Goal: Information Seeking & Learning: Learn about a topic

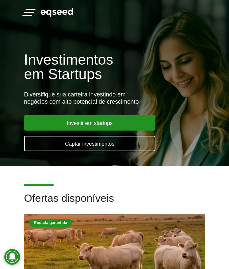
click at [28, 13] on span "button" at bounding box center [29, 12] width 10 height 1
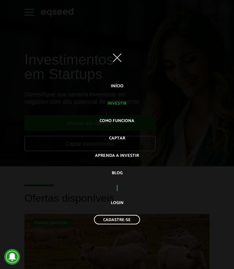
click at [120, 103] on link "Investir" at bounding box center [116, 103] width 19 height 11
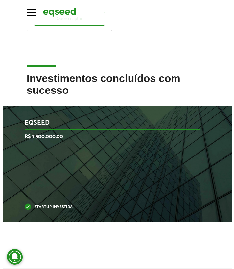
scroll to position [364, 0]
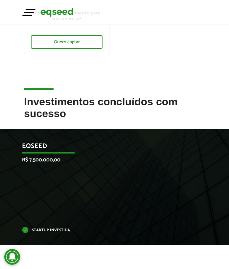
click at [34, 14] on button "Toggle navigation" at bounding box center [29, 11] width 10 height 11
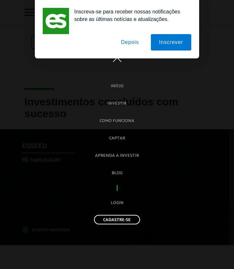
click at [134, 47] on button "Depois" at bounding box center [130, 42] width 34 height 16
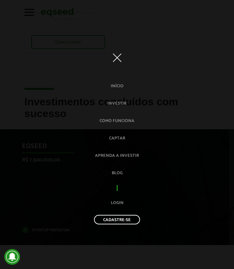
click at [116, 121] on link "Como funciona" at bounding box center [117, 121] width 35 height 11
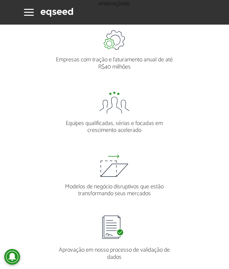
scroll to position [704, 0]
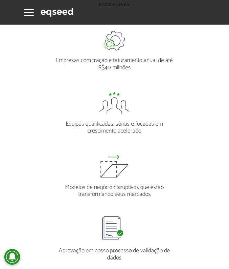
click at [116, 68] on p "Empresas com tração e faturamento anual de até R$40 milhões" at bounding box center [114, 61] width 127 height 21
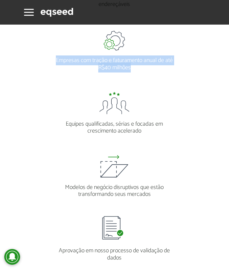
click at [116, 68] on p "Empresas com tração e faturamento anual de até R$40 milhões" at bounding box center [114, 61] width 127 height 21
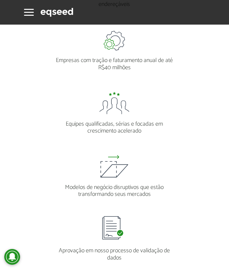
click at [126, 66] on p "Empresas com tração e faturamento anual de até R$40 milhões" at bounding box center [114, 61] width 127 height 21
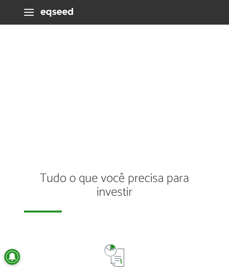
scroll to position [1433, 0]
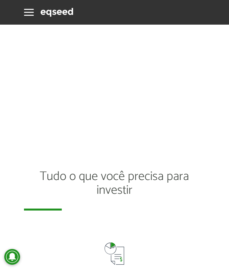
click at [153, 173] on h2 "Tudo o que você precisa para investir" at bounding box center [114, 190] width 181 height 41
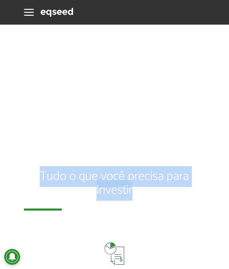
click at [153, 173] on h2 "Tudo o que você precisa para investir" at bounding box center [114, 190] width 181 height 41
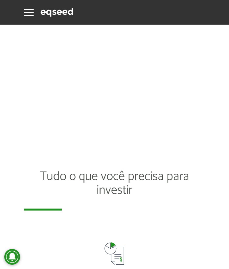
click at [157, 173] on h2 "Tudo o que você precisa para investir" at bounding box center [114, 190] width 181 height 41
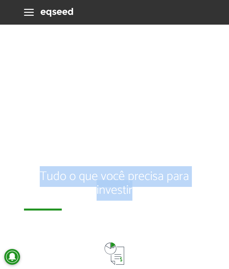
click at [157, 173] on h2 "Tudo o que você precisa para investir" at bounding box center [114, 190] width 181 height 41
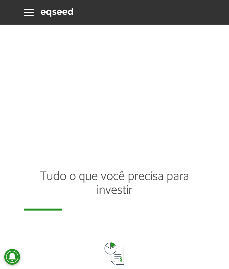
click at [167, 173] on h2 "Tudo o que você precisa para investir" at bounding box center [114, 190] width 181 height 41
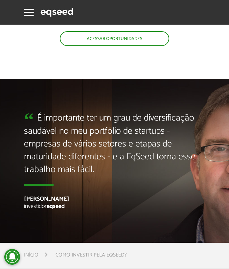
scroll to position [1847, 0]
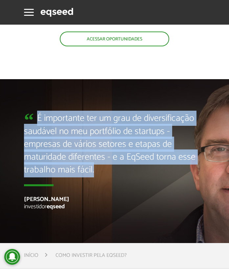
drag, startPoint x: 96, startPoint y: 172, endPoint x: 36, endPoint y: 121, distance: 78.9
click at [36, 121] on blockquote "É importante ter um grau de diversificação saudável no meu portfólio de startup…" at bounding box center [114, 149] width 181 height 74
drag, startPoint x: 36, startPoint y: 121, endPoint x: 100, endPoint y: 172, distance: 81.5
click at [100, 172] on blockquote "É importante ter um grau de diversificação saudável no meu portfólio de startup…" at bounding box center [114, 149] width 181 height 74
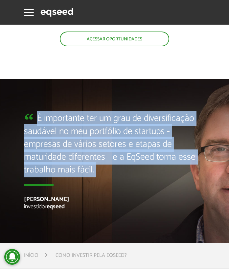
click at [99, 172] on blockquote "É importante ter um grau de diversificação saudável no meu portfólio de startup…" at bounding box center [114, 149] width 181 height 74
drag, startPoint x: 99, startPoint y: 172, endPoint x: 51, endPoint y: 118, distance: 72.4
click at [51, 118] on blockquote "É importante ter um grau de diversificação saudável no meu portfólio de startup…" at bounding box center [114, 149] width 181 height 74
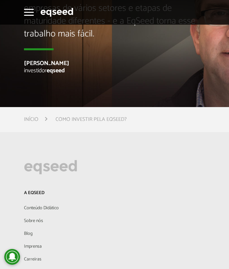
scroll to position [2077, 0]
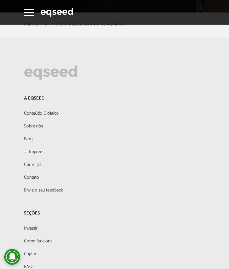
click at [34, 153] on link "Imprensa" at bounding box center [114, 152] width 181 height 11
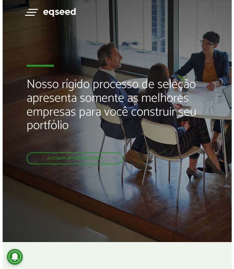
scroll to position [0, 0]
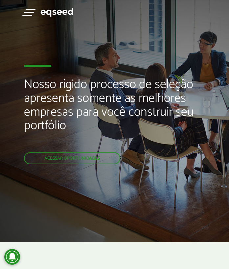
click at [30, 11] on button "Toggle navigation" at bounding box center [29, 11] width 10 height 11
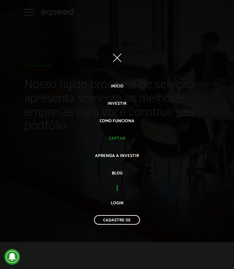
click at [119, 140] on link "Captar" at bounding box center [117, 138] width 16 height 11
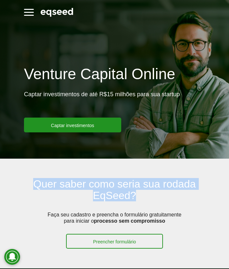
drag, startPoint x: 148, startPoint y: 193, endPoint x: 44, endPoint y: 177, distance: 105.1
click at [44, 177] on article "Quer saber como seria sua rodada EqSeed? Faça seu cadastro e preencha o formulá…" at bounding box center [114, 214] width 229 height 110
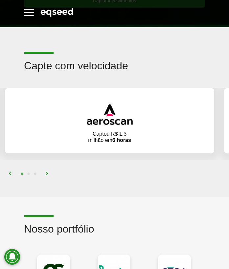
scroll to position [572, 0]
click at [48, 172] on img at bounding box center [47, 174] width 4 height 4
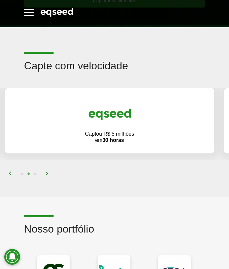
click at [48, 172] on img at bounding box center [47, 174] width 4 height 4
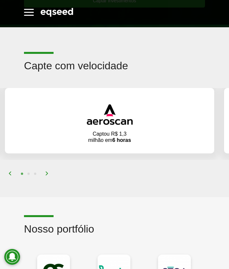
click at [48, 172] on img at bounding box center [47, 174] width 4 height 4
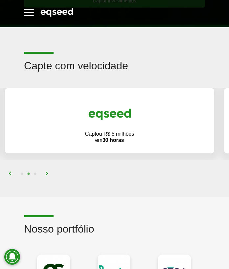
click at [48, 172] on img at bounding box center [47, 174] width 4 height 4
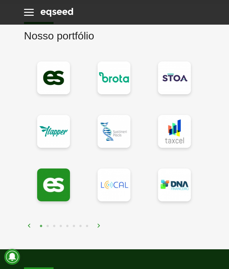
scroll to position [777, 0]
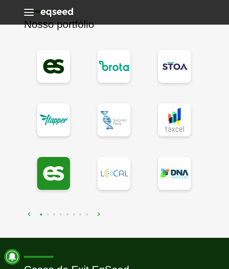
click at [100, 212] on img at bounding box center [99, 214] width 4 height 4
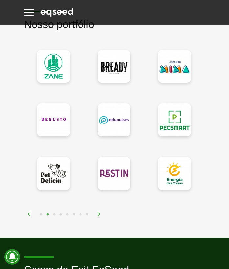
click at [100, 213] on img at bounding box center [99, 214] width 4 height 4
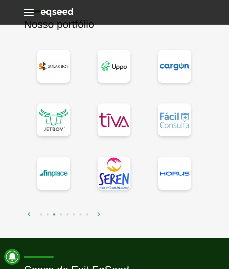
click at [100, 213] on img at bounding box center [99, 214] width 4 height 4
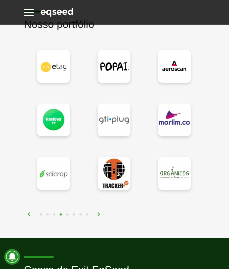
click at [100, 213] on img at bounding box center [99, 214] width 4 height 4
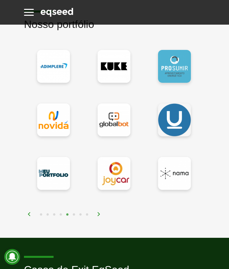
click at [100, 213] on img at bounding box center [99, 214] width 4 height 4
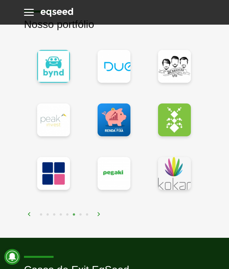
click at [99, 213] on img at bounding box center [99, 214] width 4 height 4
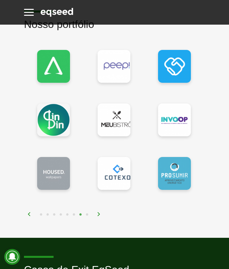
click at [99, 213] on img at bounding box center [99, 214] width 4 height 4
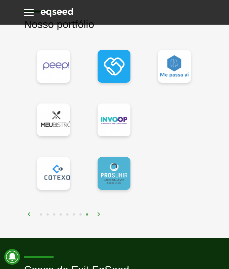
click at [99, 213] on img at bounding box center [99, 214] width 4 height 4
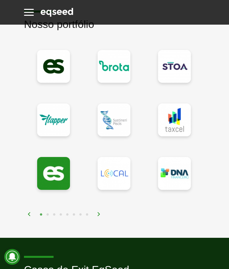
click at [99, 213] on img at bounding box center [99, 214] width 4 height 4
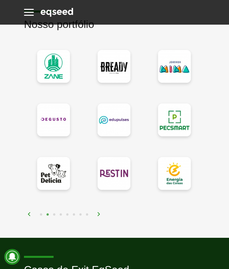
click at [99, 213] on img at bounding box center [99, 214] width 4 height 4
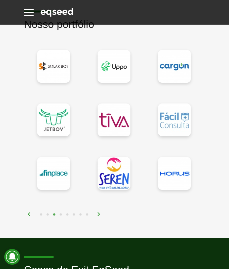
click at [99, 213] on img at bounding box center [99, 214] width 4 height 4
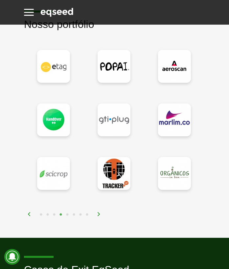
click at [99, 213] on img at bounding box center [99, 214] width 4 height 4
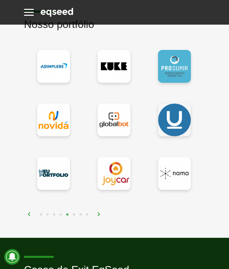
click at [99, 213] on img at bounding box center [99, 214] width 4 height 4
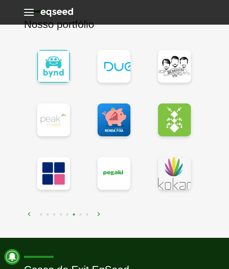
click at [97, 213] on img at bounding box center [99, 214] width 4 height 4
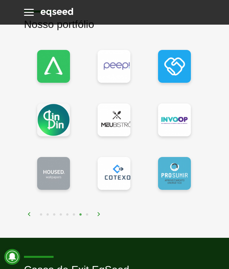
click at [101, 213] on img at bounding box center [99, 214] width 4 height 4
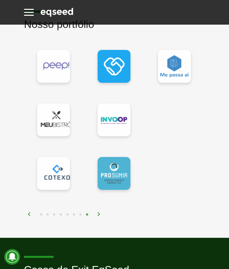
click at [101, 213] on img at bounding box center [99, 214] width 4 height 4
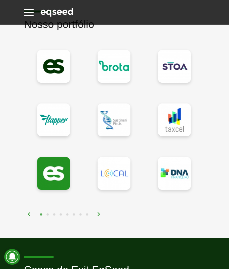
click at [101, 213] on img at bounding box center [99, 214] width 4 height 4
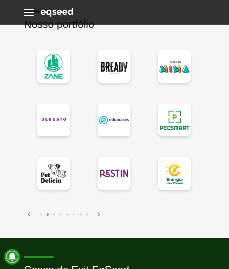
click at [101, 213] on img at bounding box center [99, 214] width 4 height 4
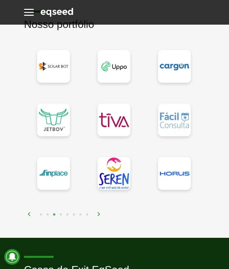
click at [101, 213] on img at bounding box center [99, 214] width 4 height 4
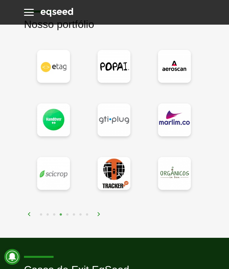
click at [100, 213] on img at bounding box center [99, 214] width 4 height 4
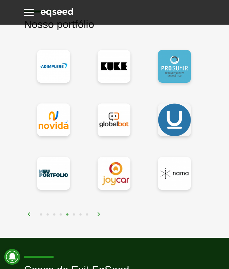
click at [100, 213] on img at bounding box center [99, 214] width 4 height 4
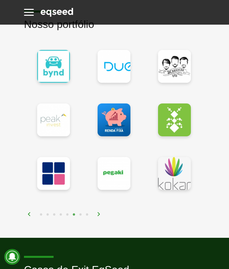
click at [100, 213] on img at bounding box center [99, 214] width 4 height 4
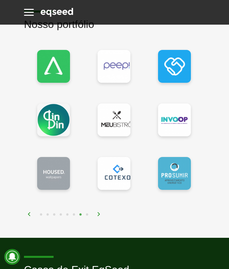
click at [100, 213] on img at bounding box center [99, 214] width 4 height 4
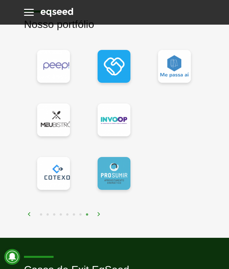
click at [100, 213] on img at bounding box center [99, 214] width 4 height 4
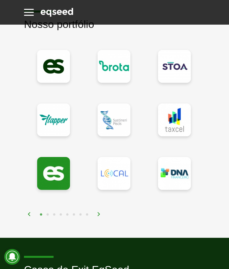
click at [100, 213] on img at bounding box center [99, 214] width 4 height 4
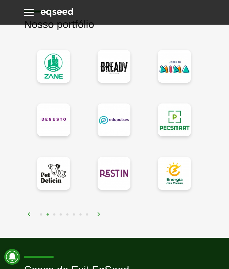
click at [100, 213] on img at bounding box center [99, 214] width 4 height 4
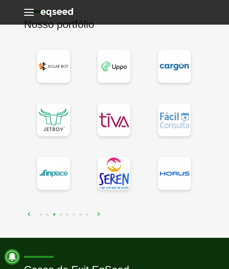
click at [29, 211] on div "1 2 3 4 5 6 7 8" at bounding box center [116, 215] width 178 height 8
click at [29, 214] on img at bounding box center [29, 214] width 4 height 4
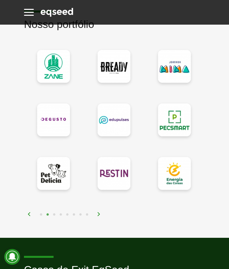
click at [30, 213] on img at bounding box center [29, 214] width 4 height 4
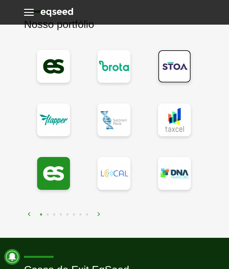
click at [179, 70] on link at bounding box center [174, 66] width 33 height 33
click at [98, 212] on img at bounding box center [99, 214] width 4 height 4
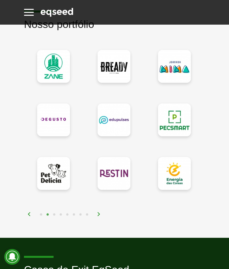
click at [98, 213] on img at bounding box center [99, 214] width 4 height 4
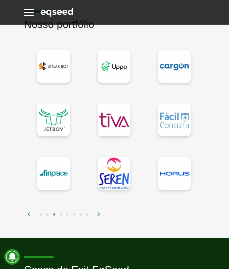
click at [98, 213] on img at bounding box center [99, 214] width 4 height 4
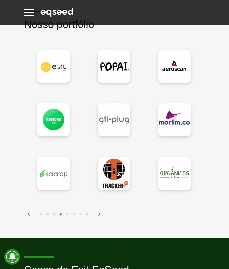
click at [98, 213] on img at bounding box center [99, 214] width 4 height 4
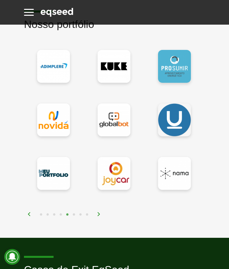
click at [98, 213] on img at bounding box center [99, 214] width 4 height 4
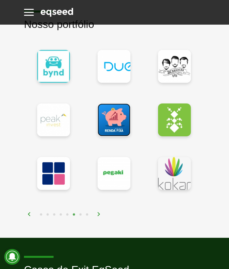
click at [110, 127] on link at bounding box center [114, 119] width 33 height 33
click at [101, 214] on div "1 2 3 4 5 6 7 8" at bounding box center [116, 215] width 178 height 8
click at [101, 214] on img at bounding box center [99, 214] width 4 height 4
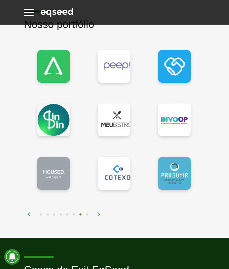
click at [101, 214] on img at bounding box center [99, 214] width 4 height 4
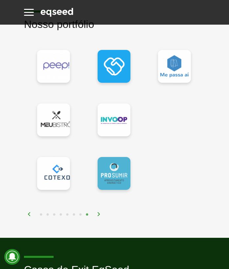
click at [101, 214] on img at bounding box center [99, 214] width 4 height 4
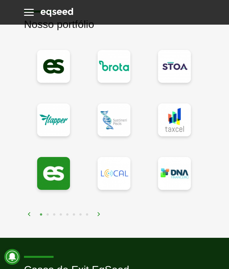
click at [100, 213] on img at bounding box center [99, 214] width 4 height 4
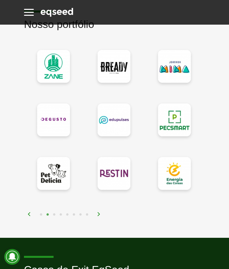
click at [100, 213] on img at bounding box center [99, 214] width 4 height 4
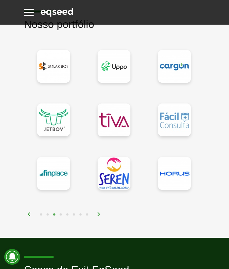
click at [100, 213] on img at bounding box center [99, 214] width 4 height 4
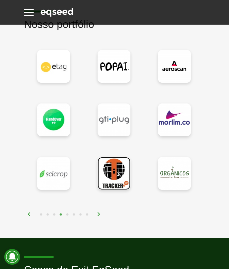
click at [121, 180] on link at bounding box center [114, 173] width 33 height 33
click at [155, 208] on div at bounding box center [114, 129] width 181 height 178
click at [98, 215] on img at bounding box center [99, 214] width 4 height 4
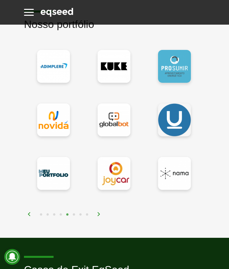
click at [98, 212] on img at bounding box center [99, 214] width 4 height 4
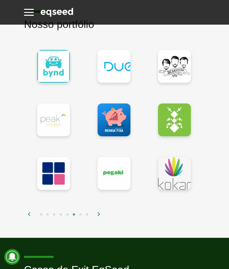
click at [98, 212] on img at bounding box center [99, 214] width 4 height 4
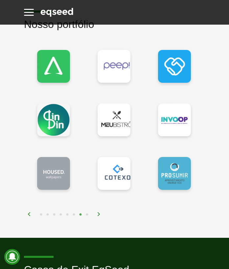
click at [98, 212] on img at bounding box center [99, 214] width 4 height 4
click at [30, 214] on img at bounding box center [29, 214] width 4 height 4
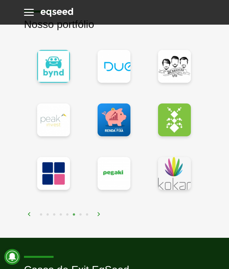
click at [30, 214] on img at bounding box center [29, 214] width 4 height 4
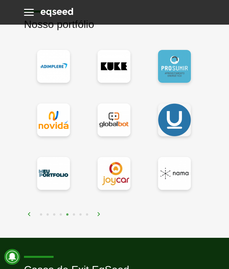
click at [29, 214] on img at bounding box center [29, 214] width 4 height 4
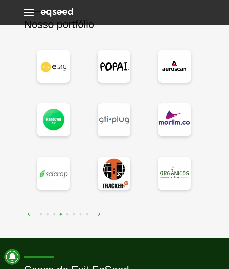
click at [29, 214] on img at bounding box center [29, 214] width 4 height 4
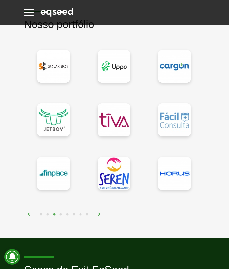
click at [29, 214] on img at bounding box center [29, 214] width 4 height 4
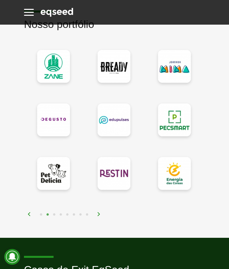
click at [29, 214] on img at bounding box center [29, 214] width 4 height 4
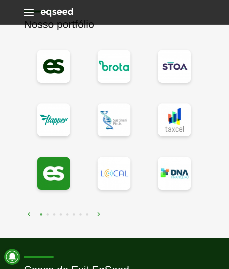
click at [99, 213] on img at bounding box center [99, 214] width 4 height 4
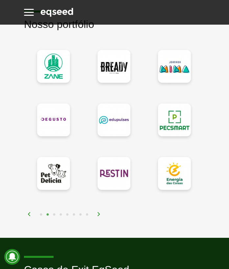
click at [99, 213] on img at bounding box center [99, 214] width 4 height 4
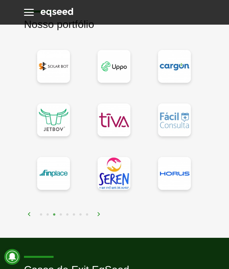
click at [99, 213] on img at bounding box center [99, 214] width 4 height 4
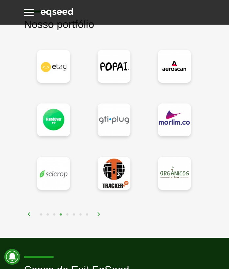
click at [99, 213] on img at bounding box center [99, 214] width 4 height 4
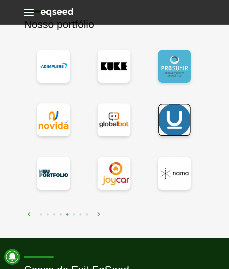
click at [182, 114] on link at bounding box center [174, 119] width 33 height 33
click at [99, 215] on img at bounding box center [99, 214] width 4 height 4
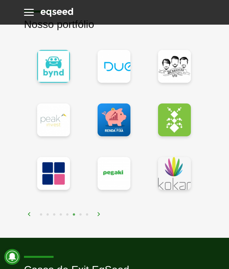
click at [99, 213] on img at bounding box center [99, 214] width 4 height 4
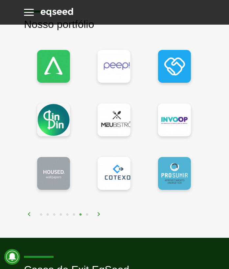
click at [99, 213] on img at bounding box center [99, 214] width 4 height 4
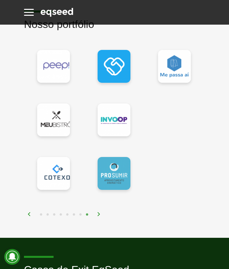
click at [32, 212] on div "1 2 3 4 5 6 7 8" at bounding box center [116, 215] width 178 height 8
click at [30, 212] on img at bounding box center [29, 214] width 4 height 4
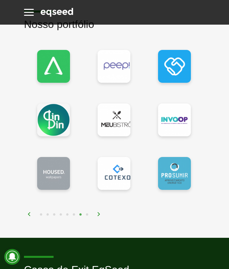
click at [29, 213] on img at bounding box center [29, 214] width 4 height 4
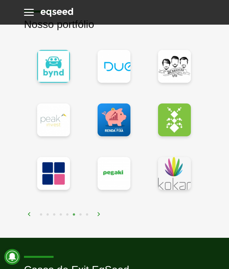
click at [29, 213] on img at bounding box center [29, 214] width 4 height 4
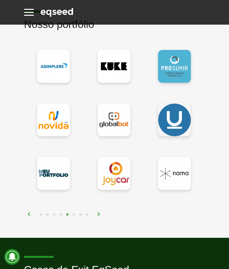
click at [29, 213] on img at bounding box center [29, 214] width 4 height 4
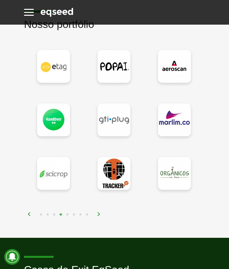
click at [28, 213] on img at bounding box center [29, 214] width 4 height 4
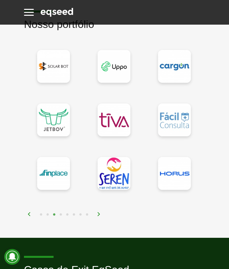
click at [28, 213] on img at bounding box center [29, 214] width 4 height 4
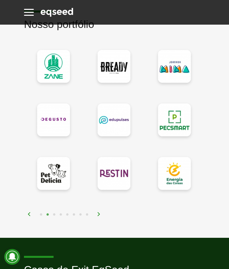
click at [28, 213] on img at bounding box center [29, 214] width 4 height 4
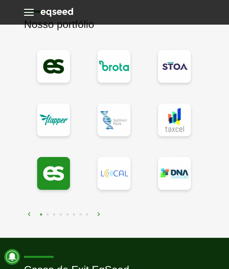
click at [99, 213] on img at bounding box center [99, 214] width 4 height 4
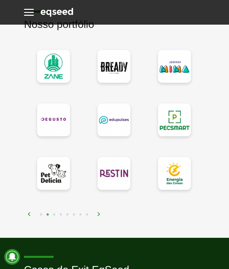
click at [99, 213] on img at bounding box center [99, 214] width 4 height 4
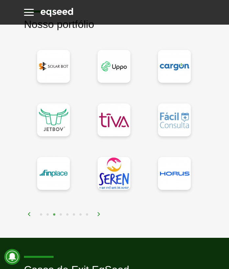
click at [99, 213] on img at bounding box center [99, 214] width 4 height 4
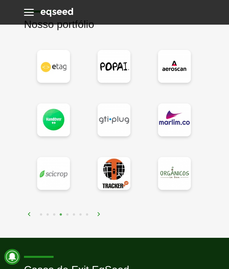
click at [99, 213] on img at bounding box center [99, 214] width 4 height 4
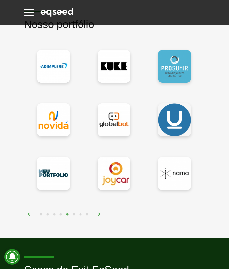
click at [99, 213] on img at bounding box center [99, 214] width 4 height 4
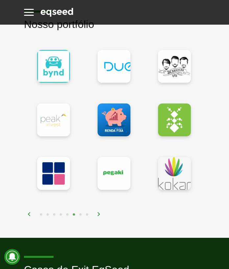
click at [99, 213] on img at bounding box center [99, 214] width 4 height 4
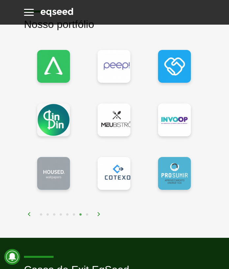
click at [99, 213] on img at bounding box center [99, 214] width 4 height 4
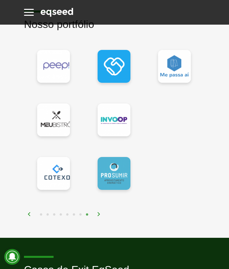
click at [99, 213] on img at bounding box center [99, 214] width 4 height 4
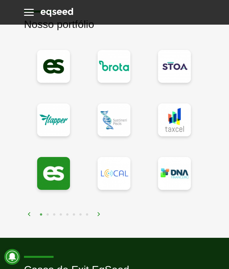
click at [156, 214] on div "1 2 3 4 5 6 7 8" at bounding box center [116, 215] width 178 height 8
click at [99, 213] on img at bounding box center [99, 214] width 4 height 4
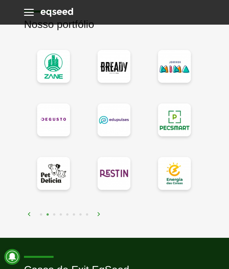
click at [99, 213] on img at bounding box center [99, 214] width 4 height 4
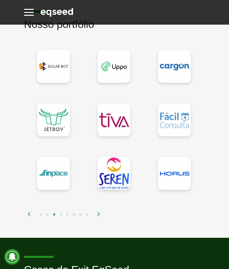
click at [99, 213] on img at bounding box center [99, 214] width 4 height 4
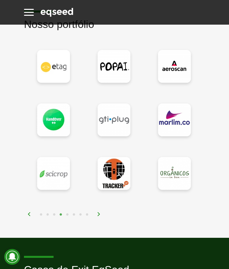
click at [99, 213] on img at bounding box center [99, 214] width 4 height 4
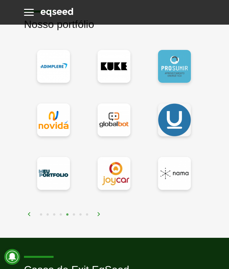
click at [99, 213] on img at bounding box center [99, 214] width 4 height 4
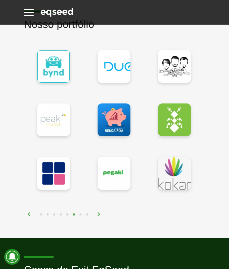
click at [99, 213] on img at bounding box center [99, 214] width 4 height 4
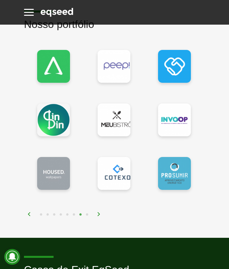
click at [99, 213] on img at bounding box center [99, 214] width 4 height 4
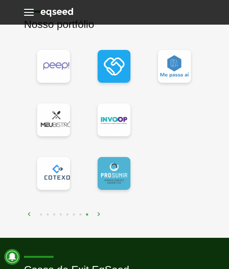
click at [99, 213] on img at bounding box center [99, 214] width 4 height 4
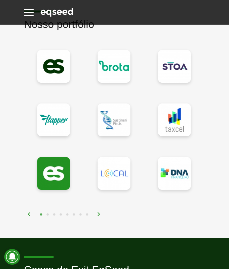
click at [99, 213] on img at bounding box center [99, 214] width 4 height 4
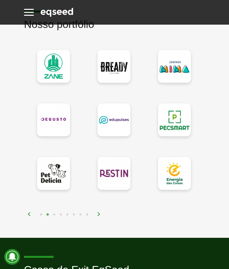
click at [99, 213] on img at bounding box center [99, 214] width 4 height 4
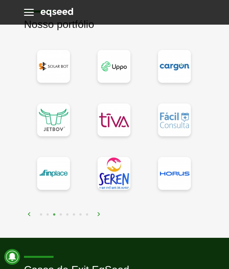
click at [99, 213] on img at bounding box center [99, 214] width 4 height 4
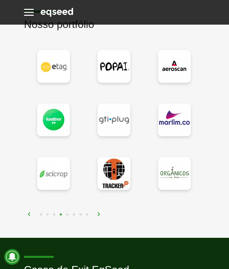
click at [99, 213] on img at bounding box center [99, 214] width 4 height 4
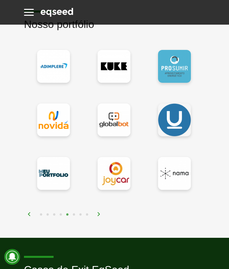
click at [99, 213] on img at bounding box center [99, 214] width 4 height 4
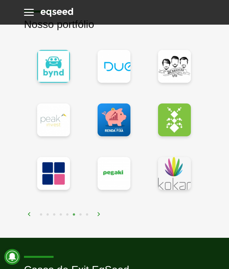
click at [99, 213] on img at bounding box center [99, 214] width 4 height 4
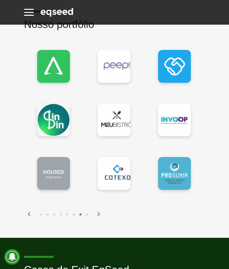
click at [99, 213] on img at bounding box center [99, 214] width 4 height 4
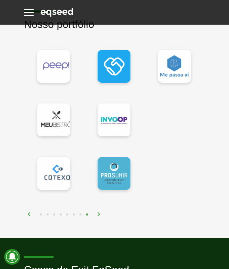
click at [99, 213] on img at bounding box center [99, 214] width 4 height 4
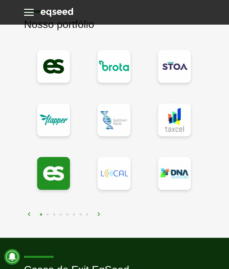
click at [99, 213] on img at bounding box center [99, 214] width 4 height 4
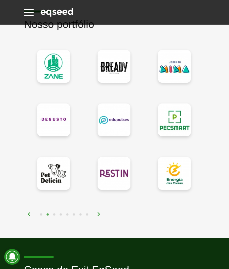
click at [99, 213] on img at bounding box center [99, 214] width 4 height 4
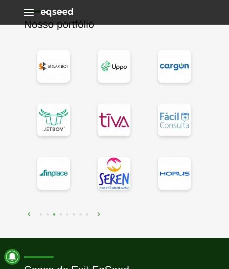
click at [99, 213] on img at bounding box center [99, 214] width 4 height 4
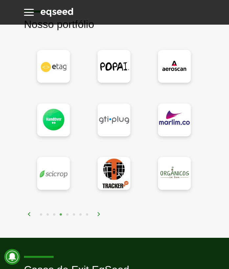
click at [99, 213] on img at bounding box center [99, 214] width 4 height 4
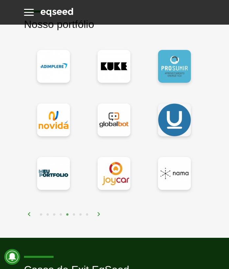
click at [99, 213] on img at bounding box center [99, 214] width 4 height 4
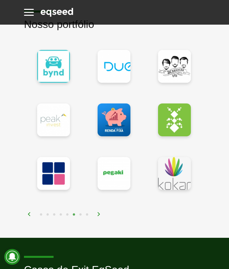
click at [99, 213] on img at bounding box center [99, 214] width 4 height 4
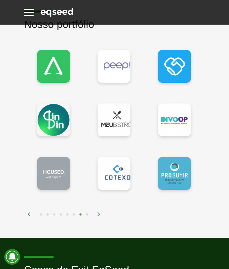
click at [99, 213] on img at bounding box center [99, 214] width 4 height 4
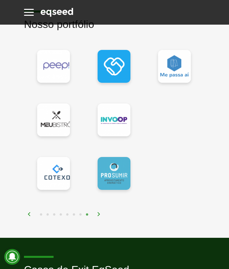
click at [97, 213] on img at bounding box center [99, 214] width 4 height 4
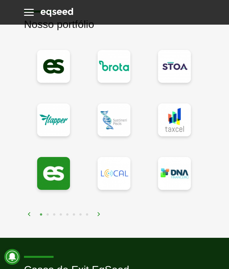
click at [98, 212] on img at bounding box center [99, 214] width 4 height 4
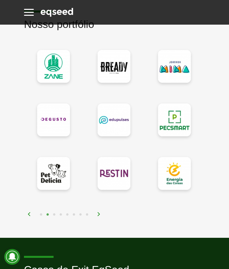
click at [54, 214] on button "3" at bounding box center [54, 215] width 7 height 7
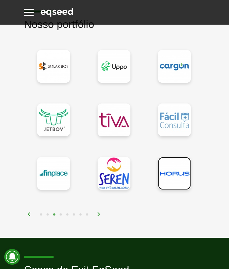
click at [176, 180] on link at bounding box center [174, 173] width 33 height 33
click at [98, 211] on div "1 2 3 4 5 6 7 8" at bounding box center [116, 215] width 178 height 8
click at [98, 213] on img at bounding box center [99, 214] width 4 height 4
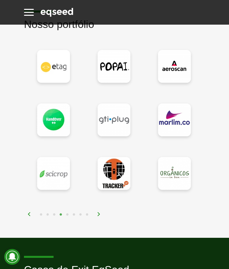
click at [98, 213] on img at bounding box center [99, 214] width 4 height 4
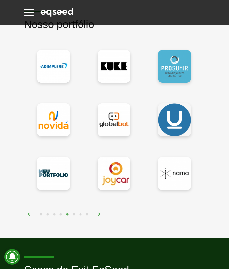
click at [98, 213] on img at bounding box center [99, 214] width 4 height 4
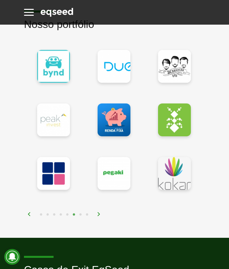
click at [98, 213] on img at bounding box center [99, 214] width 4 height 4
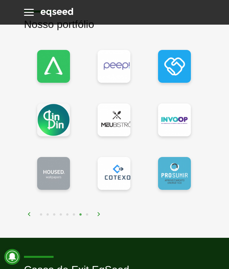
click at [98, 213] on img at bounding box center [99, 214] width 4 height 4
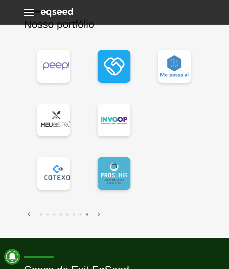
click at [98, 213] on img at bounding box center [99, 214] width 4 height 4
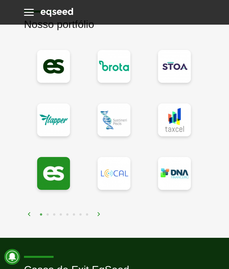
click at [98, 213] on img at bounding box center [99, 214] width 4 height 4
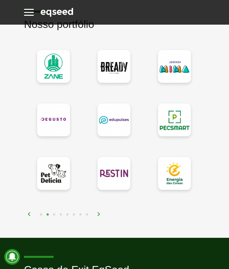
click at [98, 213] on img at bounding box center [99, 214] width 4 height 4
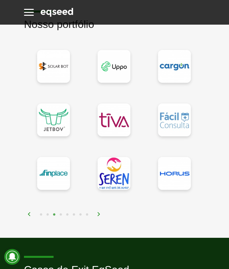
click at [98, 213] on img at bounding box center [99, 214] width 4 height 4
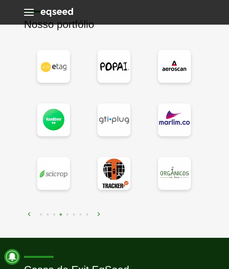
click at [49, 14] on img at bounding box center [56, 12] width 33 height 11
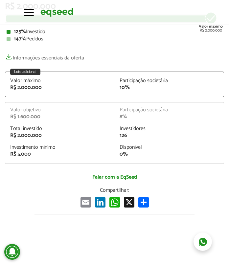
scroll to position [130, 0]
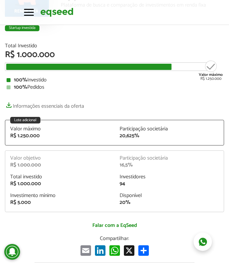
scroll to position [89, 0]
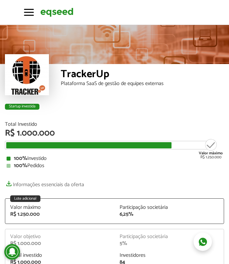
click at [90, 84] on div "Plataforma SaaS de gestão de equipes externas" at bounding box center [142, 83] width 163 height 5
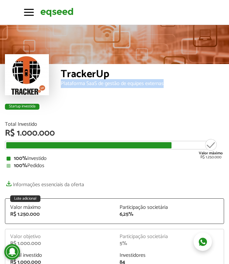
click at [90, 84] on div "Plataforma SaaS de gestão de equipes externas" at bounding box center [142, 83] width 163 height 5
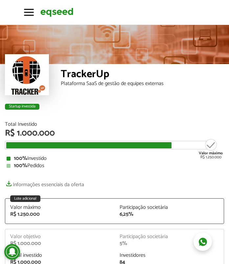
click at [105, 82] on div "Plataforma SaaS de gestão de equipes externas" at bounding box center [142, 83] width 163 height 5
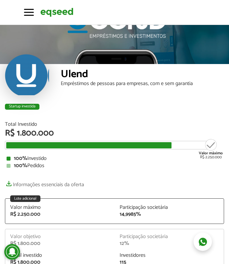
click at [99, 84] on div "Empréstimos de pessoas para empresas, com e sem garantia" at bounding box center [142, 83] width 163 height 5
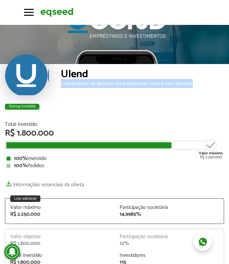
click at [99, 84] on div "Empréstimos de pessoas para empresas, com e sem garantia" at bounding box center [142, 83] width 163 height 5
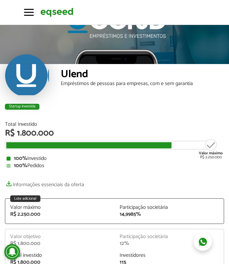
click at [105, 84] on div "Empréstimos de pessoas para empresas, com e sem garantia" at bounding box center [142, 83] width 163 height 5
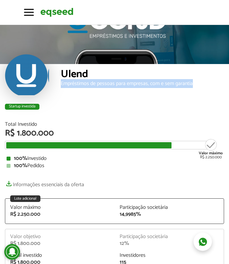
click at [105, 84] on div "Empréstimos de pessoas para empresas, com e sem garantia" at bounding box center [142, 83] width 163 height 5
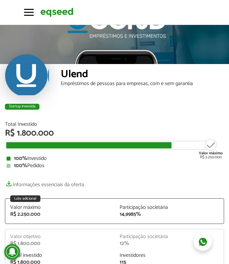
click at [110, 84] on div "Empréstimos de pessoas para empresas, com e sem garantia" at bounding box center [142, 83] width 163 height 5
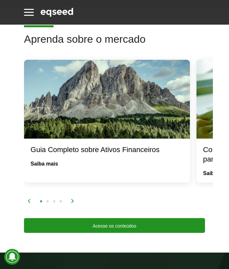
scroll to position [1458, 0]
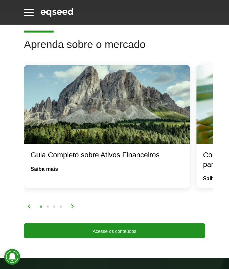
click at [71, 203] on div "1 2 3 4" at bounding box center [116, 207] width 178 height 8
click at [73, 204] on img at bounding box center [73, 206] width 4 height 4
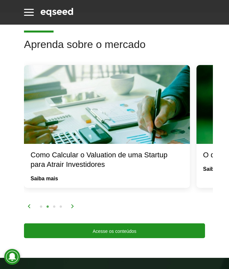
click at [73, 204] on img at bounding box center [73, 206] width 4 height 4
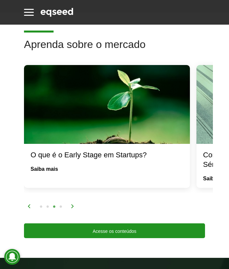
click at [73, 204] on img at bounding box center [73, 206] width 4 height 4
click at [72, 204] on img at bounding box center [73, 206] width 4 height 4
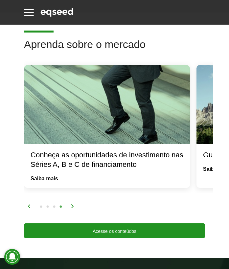
click at [73, 204] on img at bounding box center [73, 206] width 4 height 4
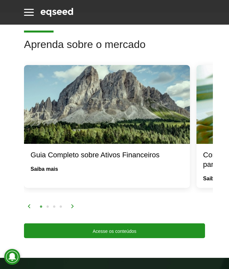
click at [73, 204] on img at bounding box center [73, 206] width 4 height 4
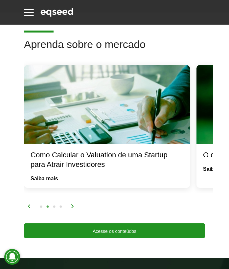
click at [73, 204] on img at bounding box center [73, 206] width 4 height 4
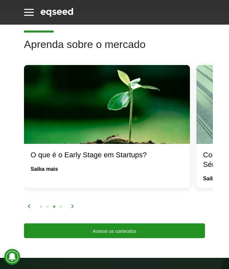
click at [73, 204] on img at bounding box center [73, 206] width 4 height 4
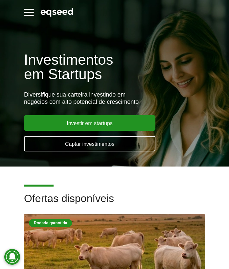
scroll to position [0, 0]
click at [34, 14] on div "Cadastre-se Toggle navigation Toggle navigation Início Investir Como funciona C…" at bounding box center [114, 12] width 191 height 11
click at [31, 13] on span "button" at bounding box center [29, 12] width 10 height 1
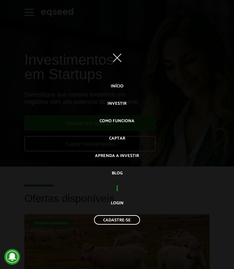
click at [117, 58] on span "button" at bounding box center [117, 57] width 6 height 1
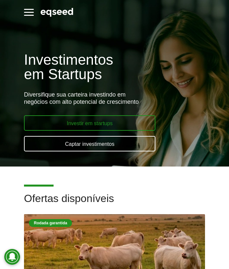
click at [96, 122] on link "Investir em startups" at bounding box center [89, 122] width 131 height 15
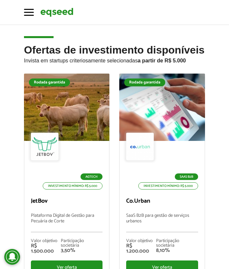
click at [136, 57] on p "Invista em startups criteriosamente selecionadas a partir de R$ 5.000" at bounding box center [114, 60] width 181 height 8
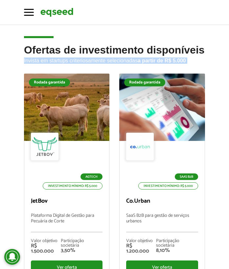
click at [136, 57] on p "Invista em startups criteriosamente selecionadas a partir de R$ 5.000" at bounding box center [114, 60] width 181 height 8
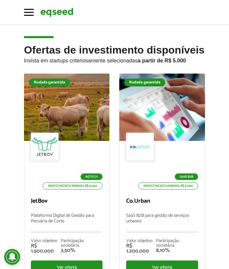
click at [146, 53] on h2 "Ofertas de investimento disponíveis Invista em startups criteriosamente selecio…" at bounding box center [114, 58] width 181 height 29
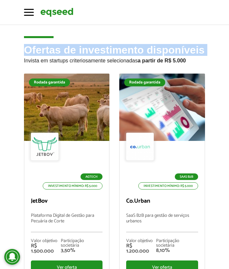
click at [146, 53] on h2 "Ofertas de investimento disponíveis Invista em startups criteriosamente selecio…" at bounding box center [114, 58] width 181 height 29
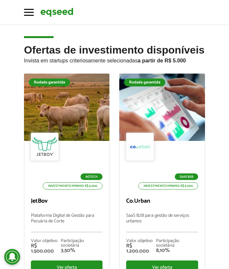
click at [154, 53] on h2 "Ofertas de investimento disponíveis Invista em startups criteriosamente selecio…" at bounding box center [114, 58] width 181 height 29
click at [32, 11] on button "Toggle navigation" at bounding box center [29, 11] width 10 height 11
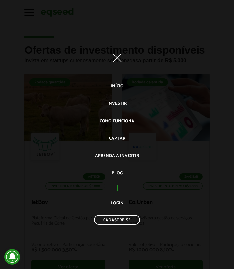
click at [115, 56] on button "Toggle navigation" at bounding box center [116, 57] width 11 height 11
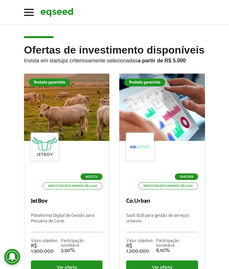
click at [55, 15] on img at bounding box center [56, 12] width 33 height 11
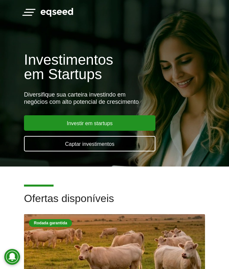
click at [31, 11] on button "Toggle navigation" at bounding box center [29, 11] width 10 height 11
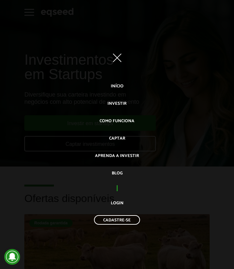
click at [114, 60] on span "button" at bounding box center [117, 57] width 9 height 9
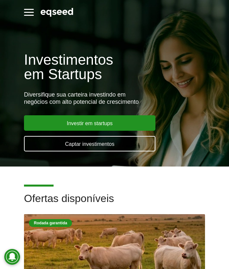
click at [88, 63] on h1 "Investimentos em Startups" at bounding box center [114, 67] width 181 height 29
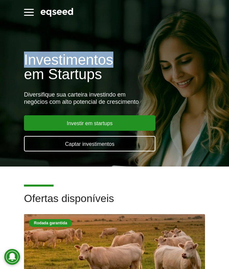
click at [88, 63] on h1 "Investimentos em Startups" at bounding box center [114, 67] width 181 height 29
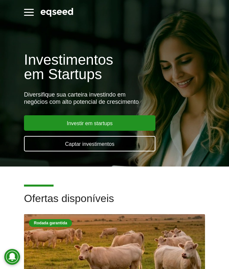
click at [85, 71] on h1 "Investimentos em Startups" at bounding box center [114, 67] width 181 height 29
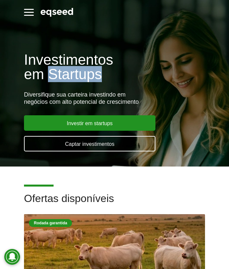
click at [85, 71] on h1 "Investimentos em Startups" at bounding box center [114, 67] width 181 height 29
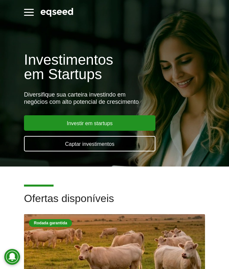
click at [94, 72] on h1 "Investimentos em Startups" at bounding box center [114, 67] width 181 height 29
click at [86, 197] on h2 "Ofertas disponíveis" at bounding box center [114, 203] width 181 height 21
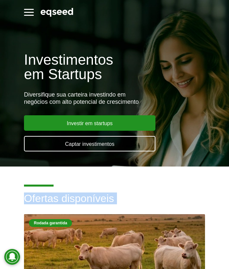
click at [86, 197] on h2 "Ofertas disponíveis" at bounding box center [114, 203] width 181 height 21
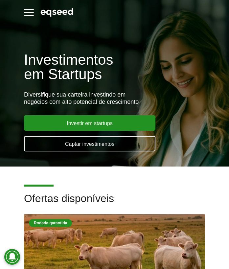
click at [101, 198] on h2 "Ofertas disponíveis" at bounding box center [114, 203] width 181 height 21
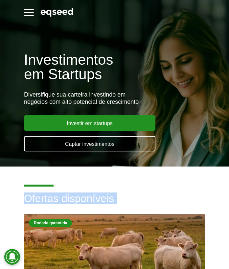
click at [101, 198] on h2 "Ofertas disponíveis" at bounding box center [114, 203] width 181 height 21
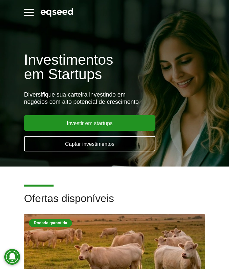
click at [108, 198] on h2 "Ofertas disponíveis" at bounding box center [114, 203] width 181 height 21
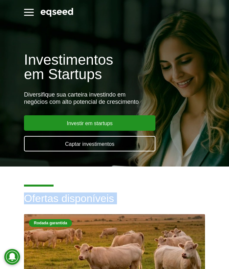
click at [108, 198] on h2 "Ofertas disponíveis" at bounding box center [114, 203] width 181 height 21
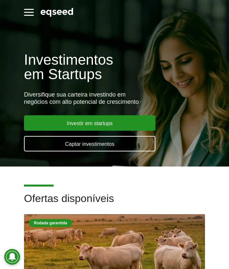
click at [112, 198] on h2 "Ofertas disponíveis" at bounding box center [114, 203] width 181 height 21
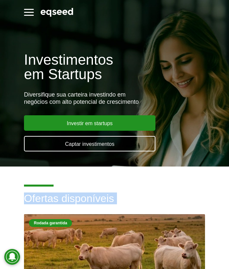
click at [112, 198] on h2 "Ofertas disponíveis" at bounding box center [114, 203] width 181 height 21
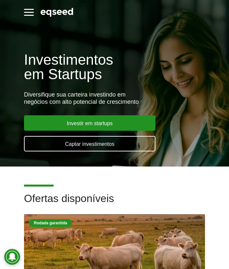
click at [105, 197] on h2 "Ofertas disponíveis" at bounding box center [114, 203] width 181 height 21
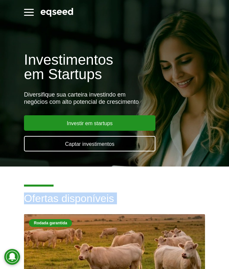
click at [105, 197] on h2 "Ofertas disponíveis" at bounding box center [114, 203] width 181 height 21
click at [116, 198] on h2 "Ofertas disponíveis" at bounding box center [114, 203] width 181 height 21
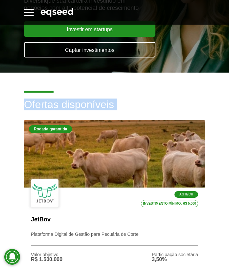
scroll to position [94, 0]
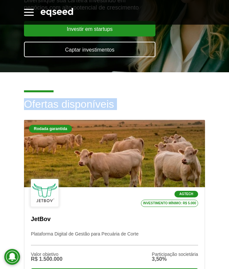
click at [68, 106] on h2 "Ofertas disponíveis" at bounding box center [114, 109] width 181 height 21
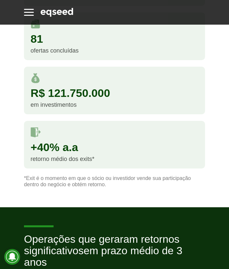
scroll to position [864, 0]
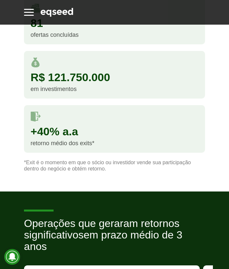
click at [59, 137] on div "+40% a.a retorno médio dos exits*" at bounding box center [114, 129] width 181 height 48
click at [65, 126] on div "+40% a.a" at bounding box center [115, 131] width 168 height 11
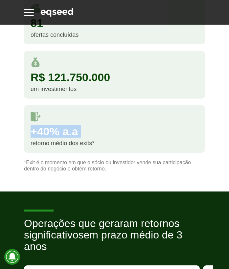
click at [65, 126] on div "+40% a.a" at bounding box center [115, 131] width 168 height 11
click at [75, 127] on div "+40% a.a" at bounding box center [115, 131] width 168 height 11
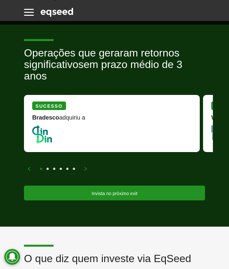
scroll to position [1034, 0]
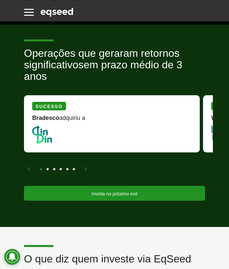
click at [87, 165] on div "1 2 3 4 5 6" at bounding box center [116, 169] width 178 height 8
click at [87, 167] on img at bounding box center [86, 169] width 4 height 4
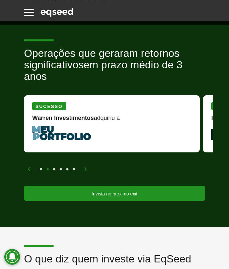
click at [87, 167] on img at bounding box center [86, 169] width 4 height 4
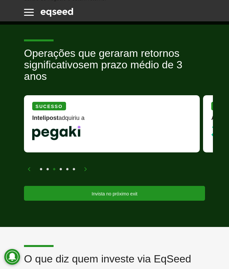
click at [85, 167] on img at bounding box center [86, 169] width 4 height 4
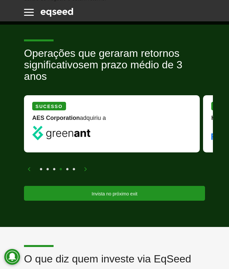
click at [85, 167] on img at bounding box center [86, 169] width 4 height 4
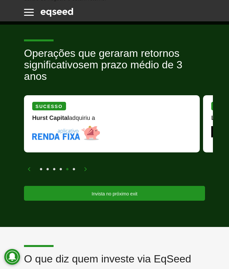
click at [86, 130] on img at bounding box center [66, 133] width 68 height 14
click at [85, 169] on img at bounding box center [86, 169] width 4 height 4
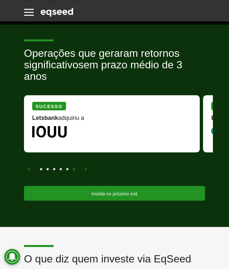
click at [61, 130] on img at bounding box center [49, 132] width 34 height 12
click at [73, 115] on div "Letsbank adquiriu a" at bounding box center [111, 120] width 159 height 11
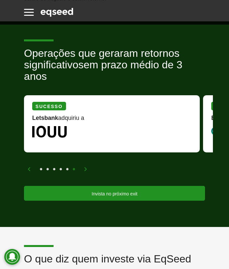
click at [73, 115] on div "Letsbank adquiriu a" at bounding box center [111, 120] width 159 height 11
click at [66, 115] on div "Letsbank adquiriu a" at bounding box center [111, 120] width 159 height 11
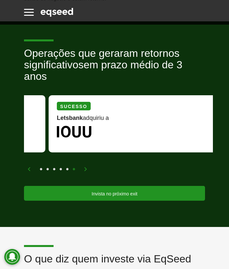
drag, startPoint x: 60, startPoint y: 115, endPoint x: 86, endPoint y: 115, distance: 25.3
click at [86, 115] on div "Letsbank adquiriu a" at bounding box center [136, 120] width 159 height 11
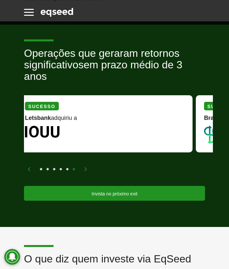
drag, startPoint x: 156, startPoint y: 127, endPoint x: 34, endPoint y: 127, distance: 121.6
click at [36, 127] on div "Sucesso Letsbank adquiriu a" at bounding box center [105, 123] width 176 height 57
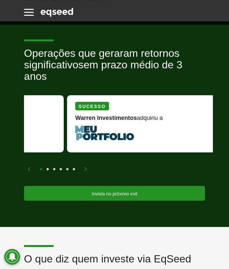
drag, startPoint x: 165, startPoint y: 133, endPoint x: 18, endPoint y: 131, distance: 147.5
click at [19, 130] on div "Operações que geraram retornos significativos em prazo médio de 3 anos Sucesso …" at bounding box center [114, 124] width 229 height 153
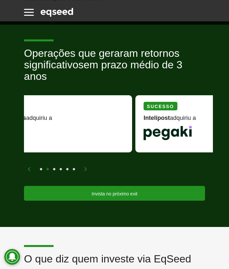
drag, startPoint x: 124, startPoint y: 133, endPoint x: 55, endPoint y: 133, distance: 69.0
click at [56, 133] on picture at bounding box center [44, 133] width 159 height 14
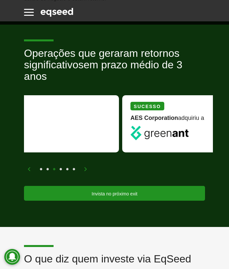
drag, startPoint x: 146, startPoint y: 131, endPoint x: 34, endPoint y: 133, distance: 112.4
click at [35, 133] on picture at bounding box center [30, 133] width 159 height 14
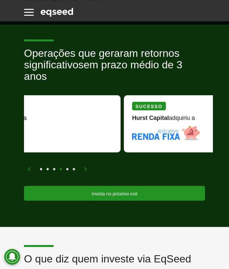
drag, startPoint x: 109, startPoint y: 137, endPoint x: 17, endPoint y: 137, distance: 92.0
click at [17, 137] on div "Operações que geraram retornos significativos em prazo médio de 3 anos Sucesso …" at bounding box center [114, 124] width 229 height 153
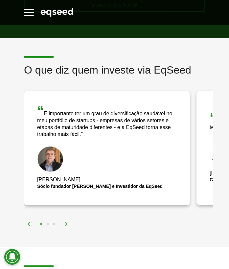
scroll to position [1225, 0]
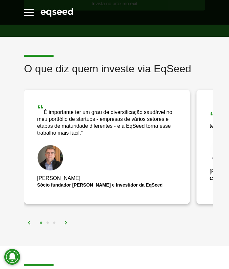
drag, startPoint x: 159, startPoint y: 155, endPoint x: 47, endPoint y: 143, distance: 113.0
click at [50, 145] on div "[PERSON_NAME] fundador [PERSON_NAME] e Investidor da EqSeed" at bounding box center [107, 166] width 140 height 43
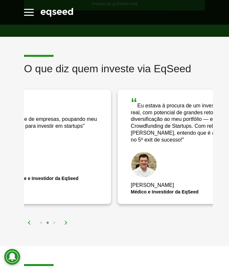
drag, startPoint x: 164, startPoint y: 138, endPoint x: 53, endPoint y: 133, distance: 111.2
click at [53, 133] on div "“ A EqSeed facilita a análise de empresas, poupando meu tempo e dando a seguran…" at bounding box center [28, 147] width 166 height 115
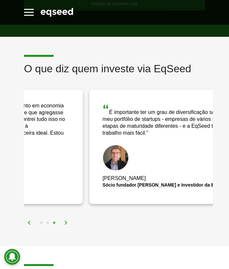
drag, startPoint x: 137, startPoint y: 127, endPoint x: 7, endPoint y: 115, distance: 130.3
click at [10, 115] on div "O que diz quem investe via EqSeed “ Eu estava à procura de um investimento em e…" at bounding box center [114, 144] width 229 height 163
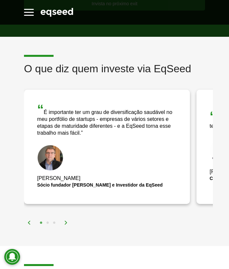
drag, startPoint x: 124, startPoint y: 117, endPoint x: 52, endPoint y: 117, distance: 72.0
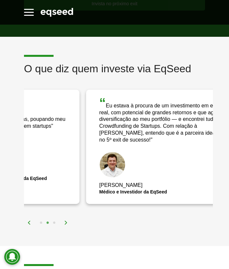
drag, startPoint x: 146, startPoint y: 135, endPoint x: 30, endPoint y: 132, distance: 115.7
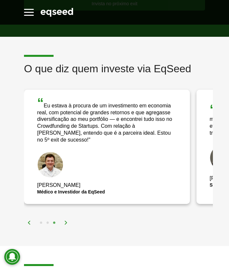
drag, startPoint x: 146, startPoint y: 131, endPoint x: 103, endPoint y: 131, distance: 42.7
click at [103, 131] on div "“ Eu estava à procura de um investimento em economia real, com potencial de gra…" at bounding box center [107, 119] width 140 height 47
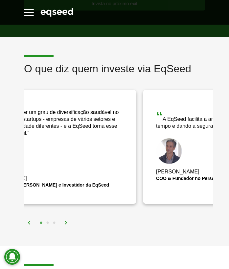
drag, startPoint x: 113, startPoint y: 118, endPoint x: 93, endPoint y: 113, distance: 20.6
click at [95, 114] on div "“ É importante ter um grau de diversificação saudável no meu portfólio de start…" at bounding box center [54, 120] width 140 height 34
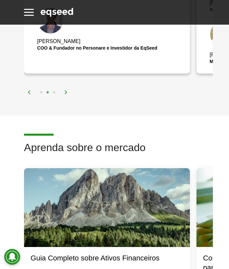
scroll to position [1354, 0]
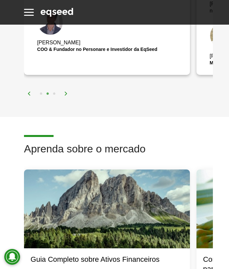
click at [95, 149] on h2 "Aprenda sobre o mercado" at bounding box center [114, 153] width 181 height 21
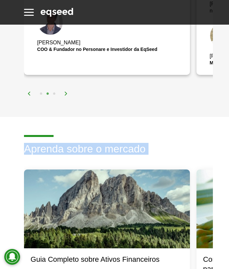
click at [95, 149] on h2 "Aprenda sobre o mercado" at bounding box center [114, 153] width 181 height 21
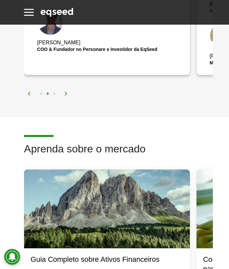
click at [108, 149] on h2 "Aprenda sobre o mercado" at bounding box center [114, 153] width 181 height 21
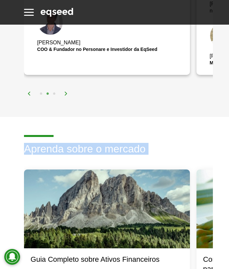
click at [108, 149] on h2 "Aprenda sobre o mercado" at bounding box center [114, 153] width 181 height 21
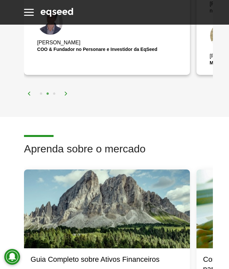
click at [122, 149] on h2 "Aprenda sobre o mercado" at bounding box center [114, 153] width 181 height 21
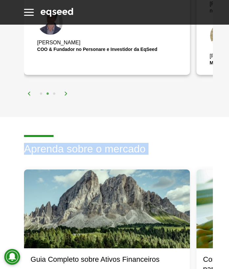
click at [122, 149] on h2 "Aprenda sobre o mercado" at bounding box center [114, 153] width 181 height 21
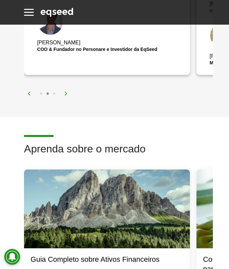
click at [133, 149] on h2 "Aprenda sobre o mercado" at bounding box center [114, 153] width 181 height 21
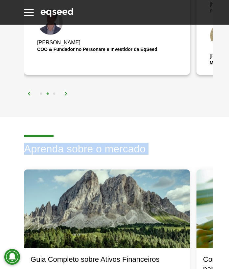
click at [133, 149] on h2 "Aprenda sobre o mercado" at bounding box center [114, 153] width 181 height 21
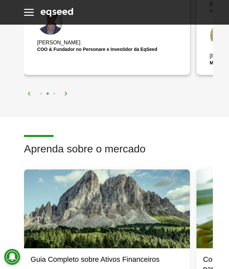
click at [141, 149] on h2 "Aprenda sobre o mercado" at bounding box center [114, 153] width 181 height 21
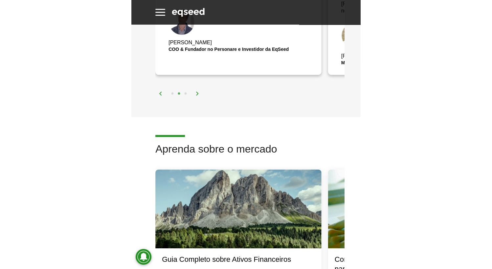
scroll to position [1440, 0]
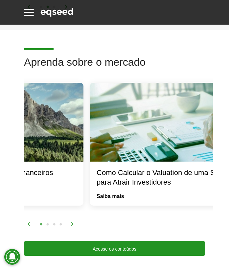
drag, startPoint x: 179, startPoint y: 152, endPoint x: 60, endPoint y: 152, distance: 118.6
click at [60, 152] on div at bounding box center [1, 122] width 166 height 79
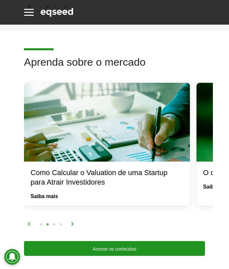
drag, startPoint x: 67, startPoint y: 158, endPoint x: 178, endPoint y: 179, distance: 113.4
click at [178, 179] on div "Como Calcular o Valuation de uma Startup para Atrair Investidores Saiba mais" at bounding box center [107, 144] width 166 height 123
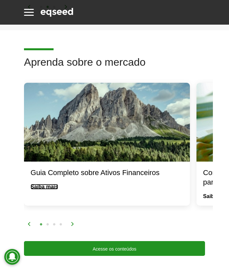
click at [49, 184] on link "Saiba mais" at bounding box center [45, 186] width 28 height 5
